Goal: Task Accomplishment & Management: Complete application form

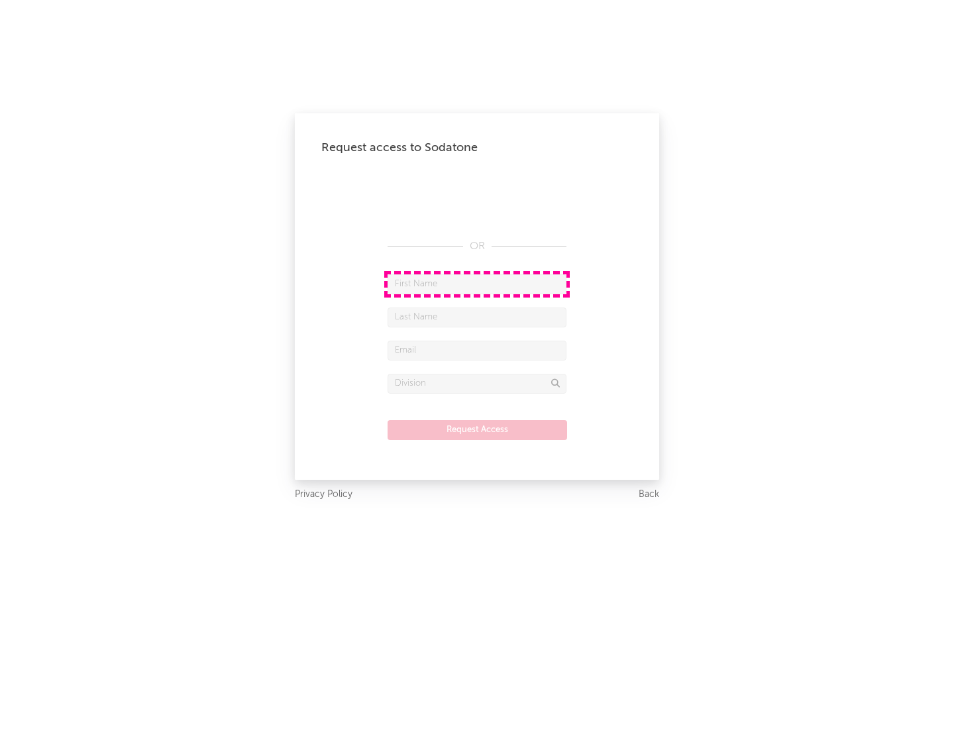
click at [477, 284] on input "text" at bounding box center [477, 284] width 179 height 20
type input "[PERSON_NAME]"
click at [477, 317] on input "text" at bounding box center [477, 317] width 179 height 20
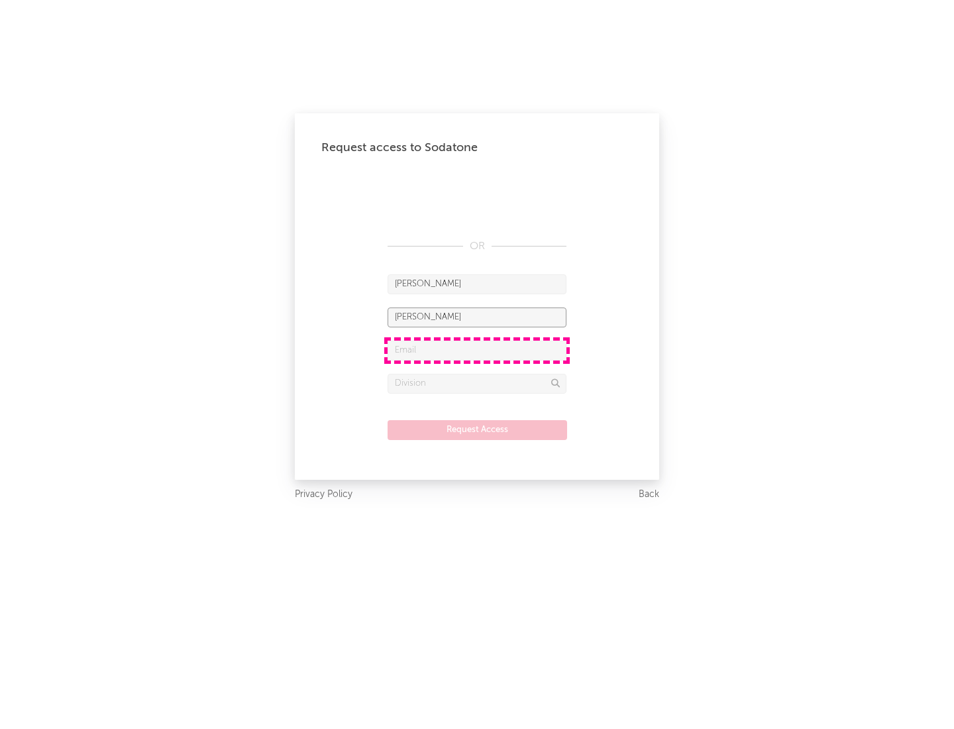
type input "[PERSON_NAME]"
click at [477, 350] on input "text" at bounding box center [477, 351] width 179 height 20
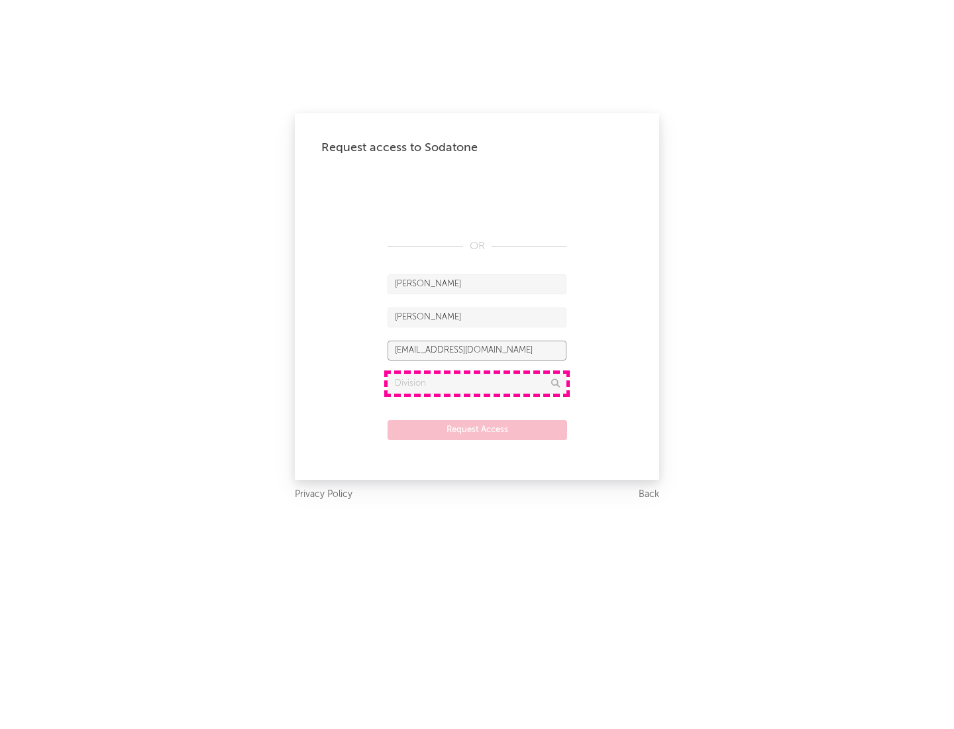
type input "[EMAIL_ADDRESS][DOMAIN_NAME]"
click at [477, 383] on input "text" at bounding box center [477, 384] width 179 height 20
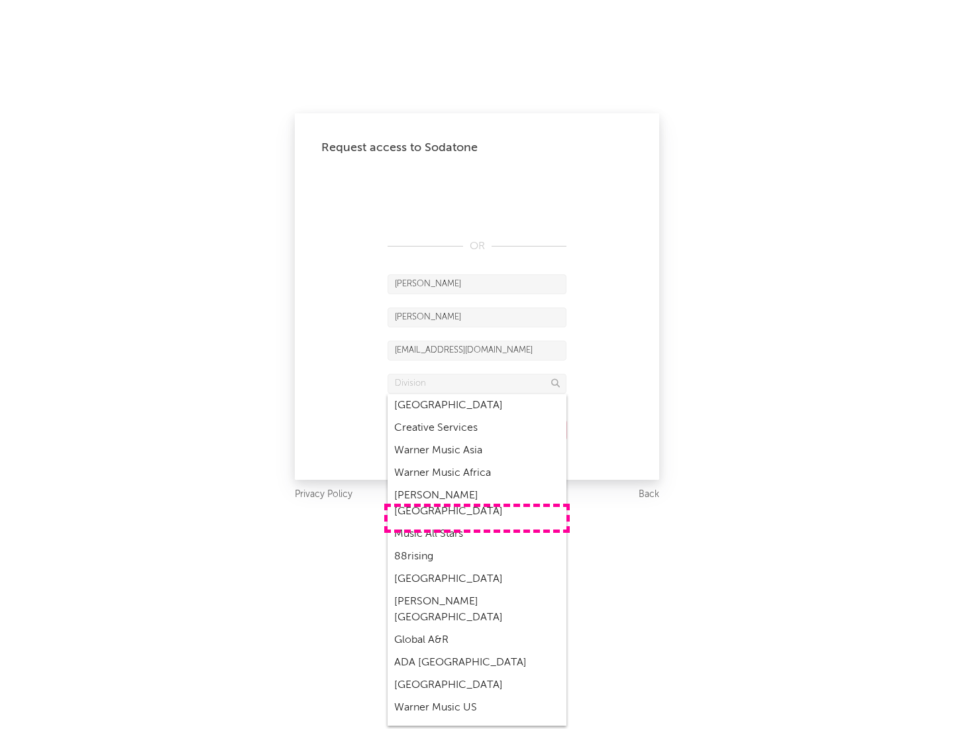
click at [477, 523] on div "Music All Stars" at bounding box center [477, 534] width 179 height 23
type input "Music All Stars"
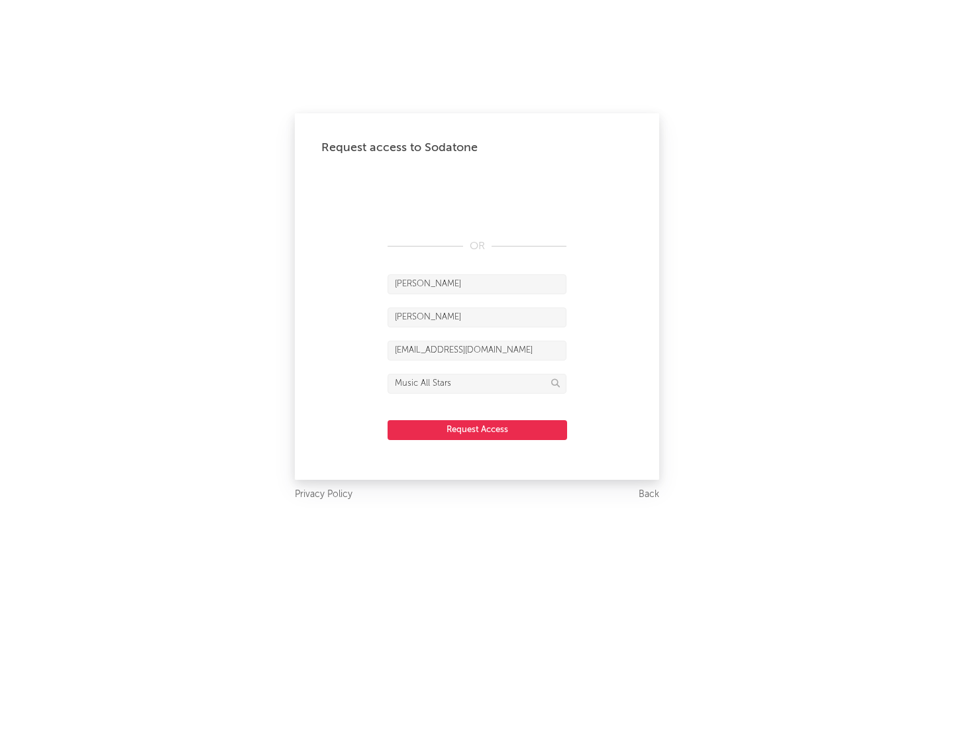
click at [477, 429] on button "Request Access" at bounding box center [478, 430] width 180 height 20
